Goal: Use online tool/utility: Utilize a website feature to perform a specific function

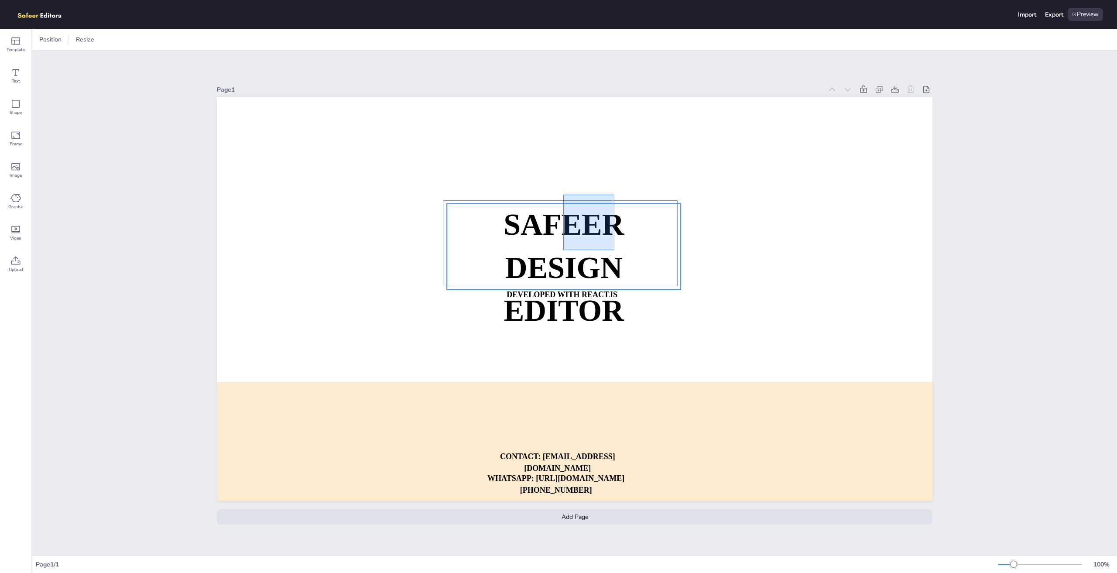
drag, startPoint x: 564, startPoint y: 196, endPoint x: 610, endPoint y: 247, distance: 68.6
click at [616, 97] on div "SAFEER DESIGN EDITOR DEVELOPED WITH REACTJS WHATSAPP: [URL][DOMAIN_NAME][PHONE_…" at bounding box center [575, 97] width 716 height 0
click at [2, 103] on div "Shape" at bounding box center [15, 107] width 31 height 31
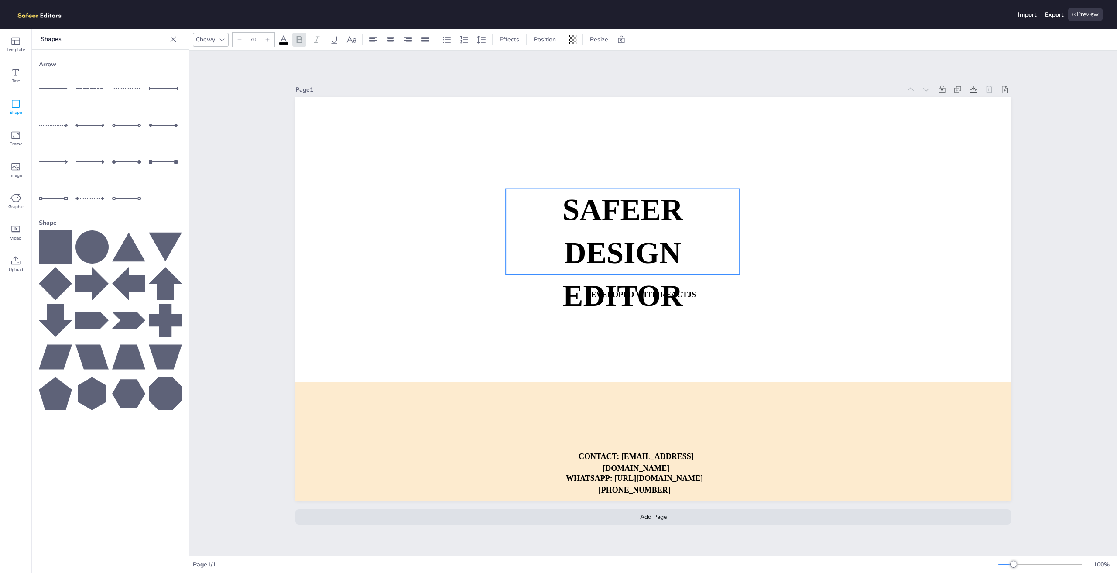
drag, startPoint x: 636, startPoint y: 254, endPoint x: 614, endPoint y: 337, distance: 85.2
click at [614, 238] on strong "DESIGN EDITOR" at bounding box center [623, 274] width 120 height 76
drag, startPoint x: 331, startPoint y: 563, endPoint x: 670, endPoint y: 551, distance: 339.2
click at [600, 548] on div "Chewy 70 Effects Position Resize Page 1 SAFEER DESIGN EDITOR DEVELOPED WITH REA…" at bounding box center [653, 301] width 928 height 544
click at [637, 509] on div "Add Page" at bounding box center [653, 516] width 716 height 15
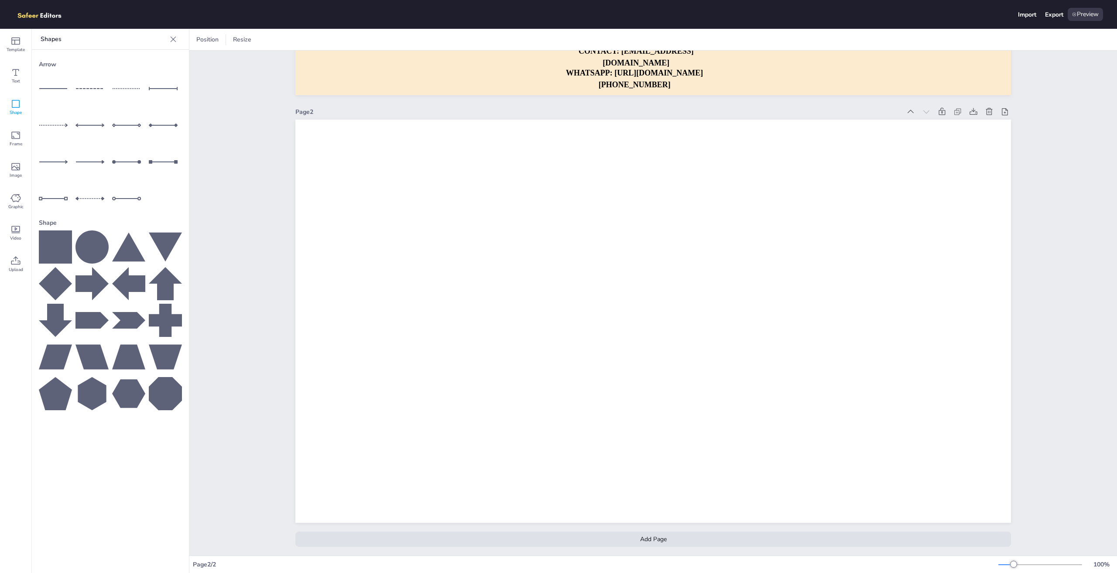
click at [651, 541] on div "Page 1 SAFEER DESIGN EDITOR DEVELOPED WITH REACTJS WHATSAPP: [URL][DOMAIN_NAME]…" at bounding box center [653, 112] width 716 height 888
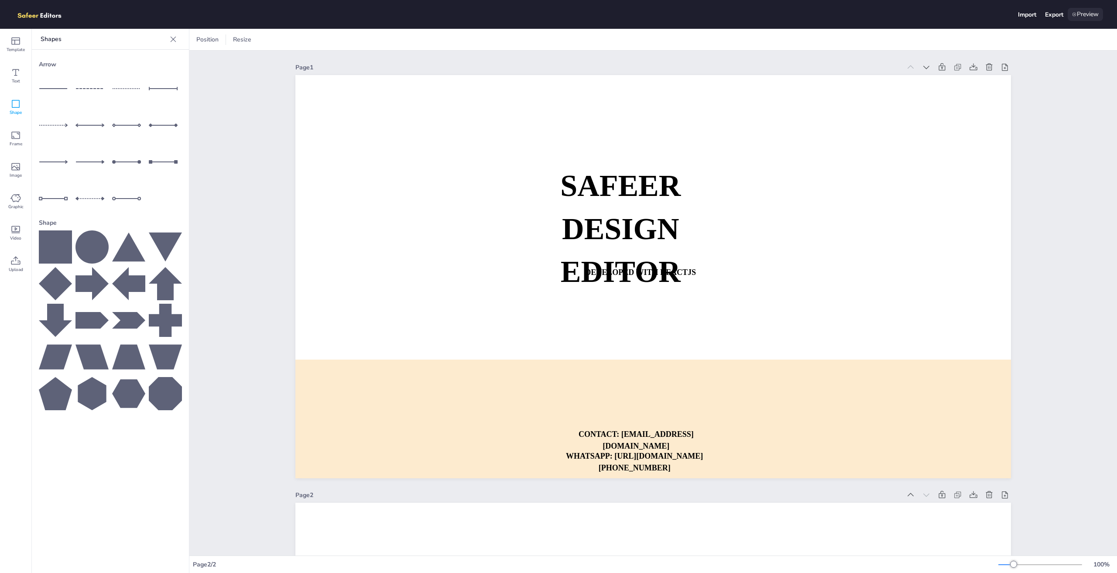
click at [1084, 14] on div "Preview" at bounding box center [1085, 14] width 35 height 13
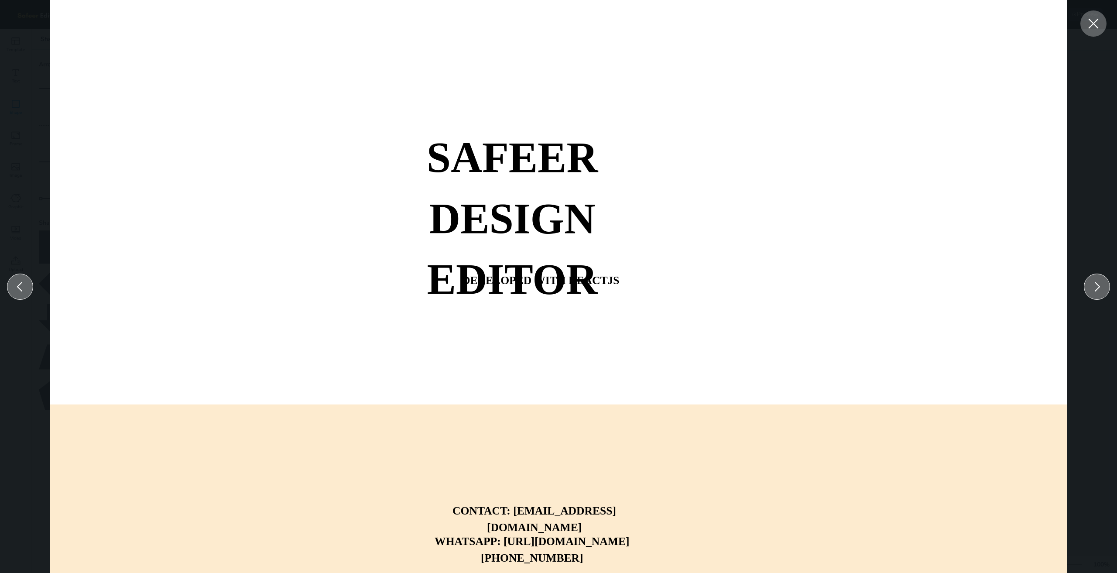
click at [1089, 28] on icon at bounding box center [1094, 24] width 16 height 16
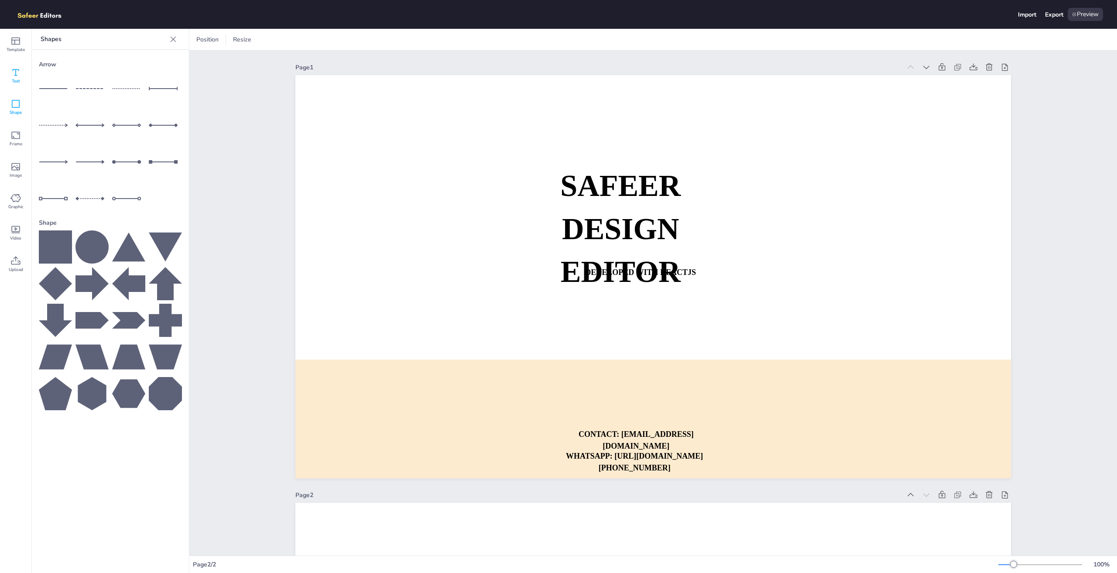
click at [18, 77] on icon at bounding box center [15, 72] width 10 height 10
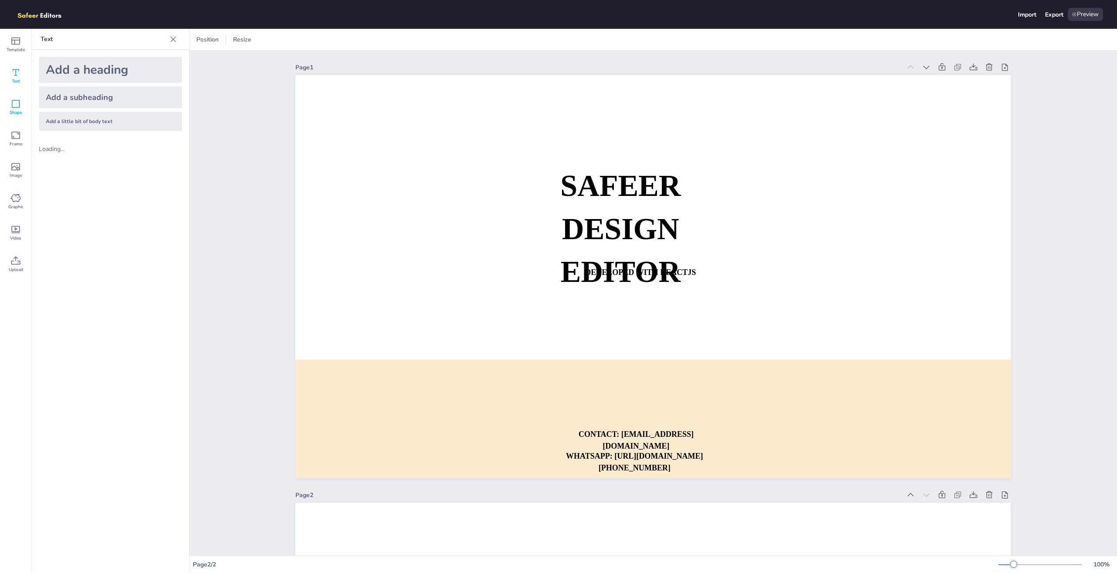
click at [14, 120] on div "Shape" at bounding box center [15, 107] width 31 height 31
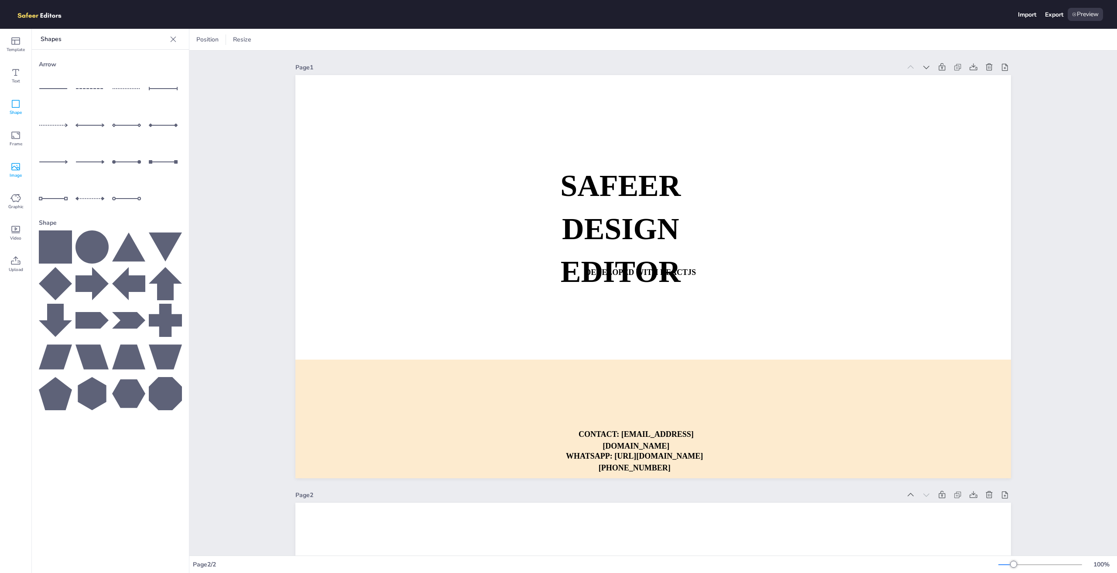
click at [11, 158] on div "Image" at bounding box center [15, 169] width 31 height 31
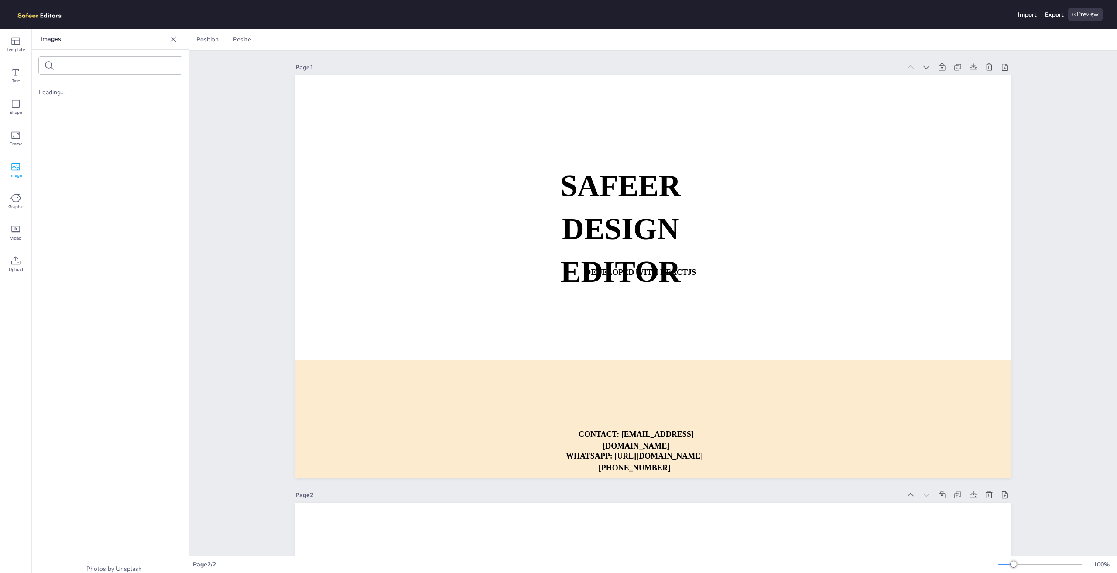
click at [14, 177] on span "Image" at bounding box center [16, 175] width 12 height 7
click at [21, 199] on div "Graphic" at bounding box center [15, 201] width 31 height 31
click at [0, 241] on div "Video" at bounding box center [15, 232] width 31 height 31
click at [8, 273] on div "Upload" at bounding box center [15, 264] width 31 height 31
click at [14, 223] on div "Video" at bounding box center [15, 232] width 31 height 31
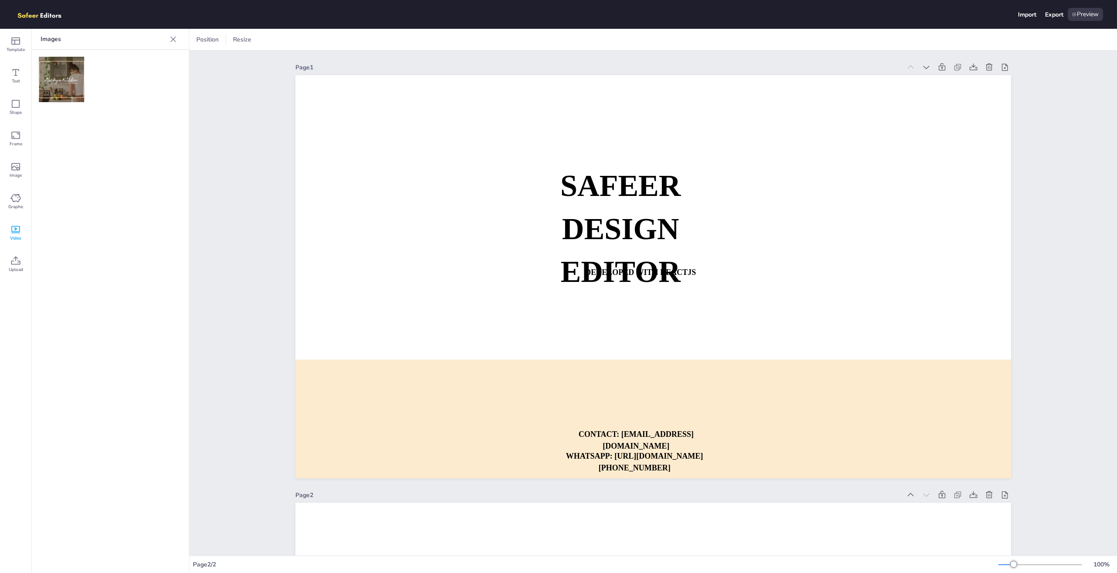
click at [64, 79] on img at bounding box center [61, 79] width 45 height 45
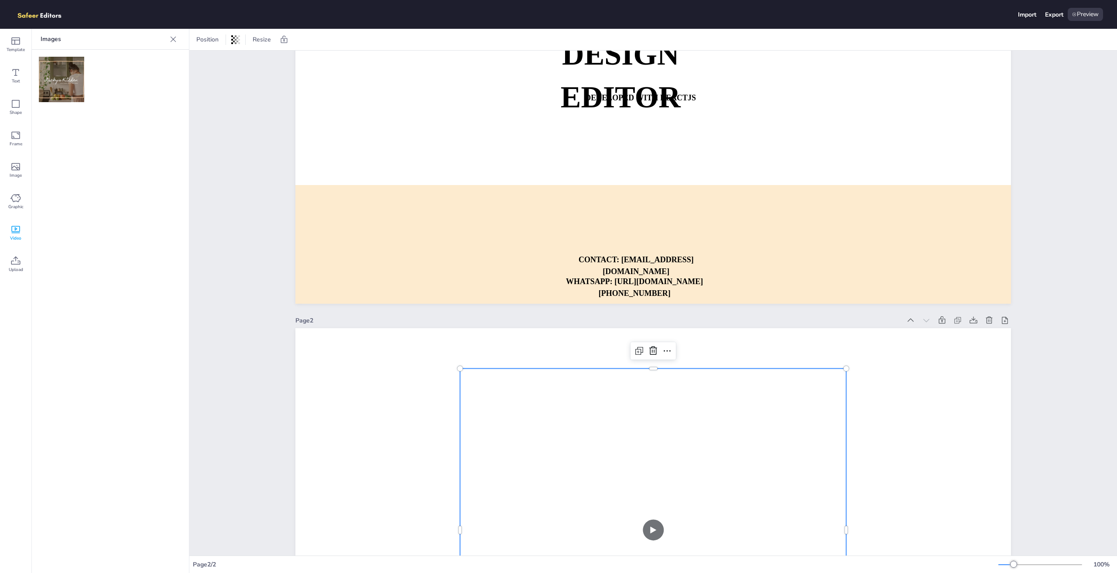
scroll to position [349, 0]
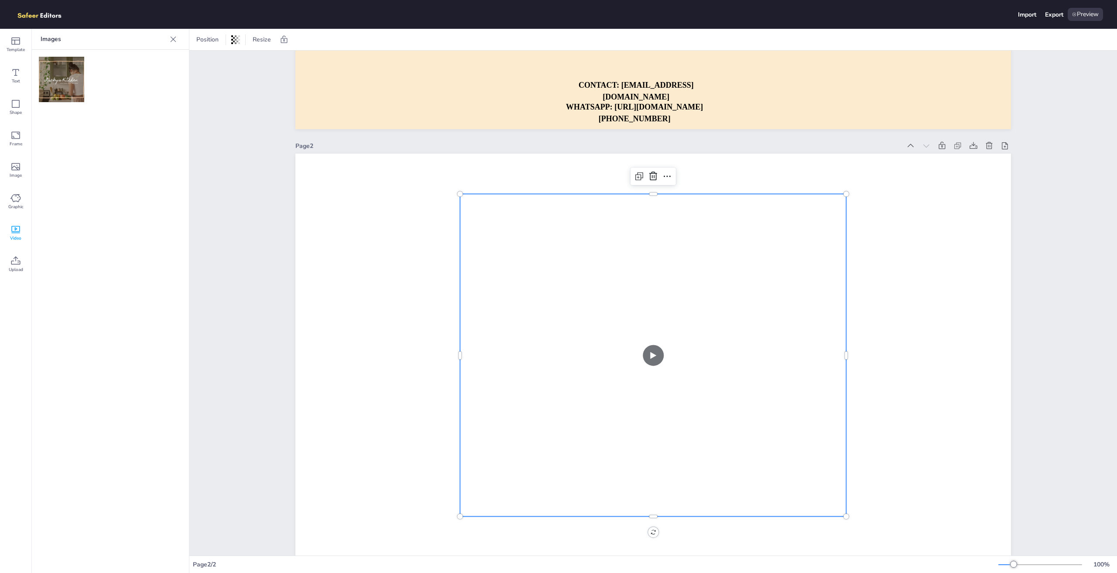
click at [648, 357] on video at bounding box center [653, 355] width 386 height 322
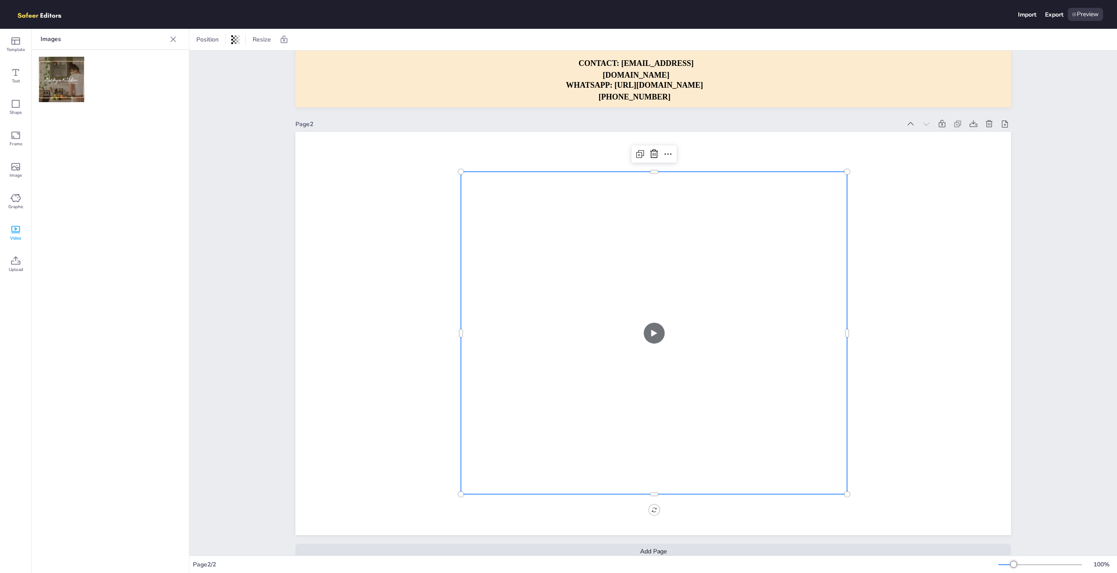
scroll to position [389, 0]
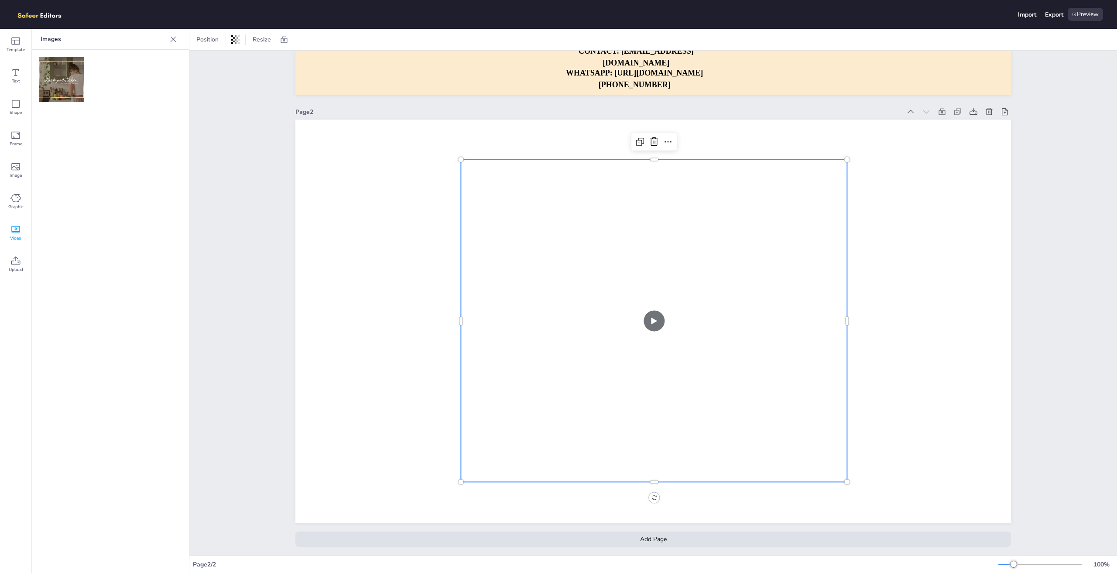
click at [654, 303] on video at bounding box center [654, 320] width 386 height 322
click at [653, 313] on video at bounding box center [654, 320] width 386 height 322
click at [653, 313] on div at bounding box center [654, 320] width 397 height 333
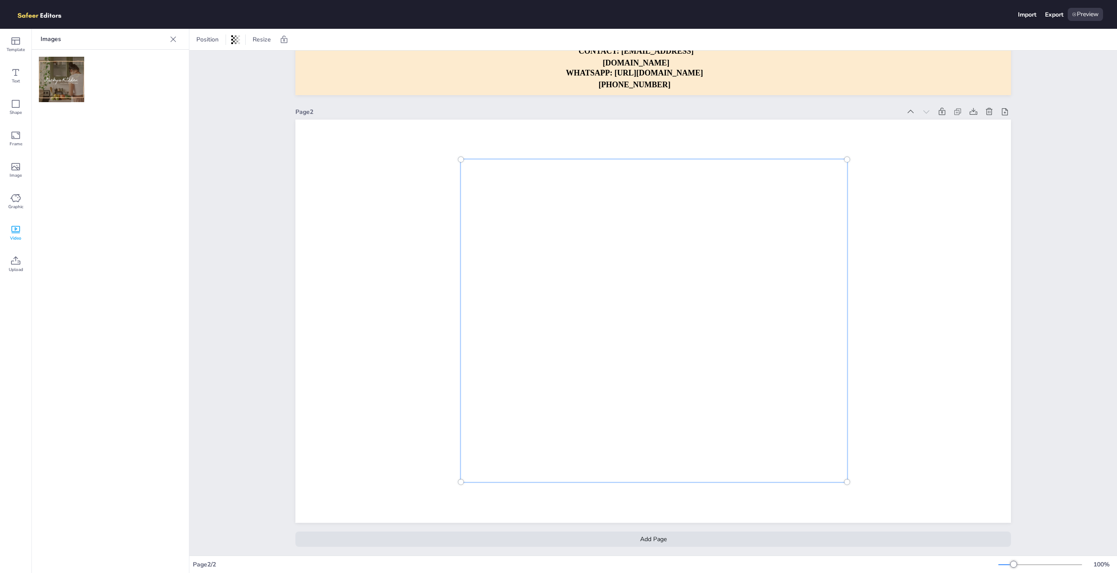
click at [448, 292] on div at bounding box center [653, 321] width 716 height 403
